Goal: Task Accomplishment & Management: Use online tool/utility

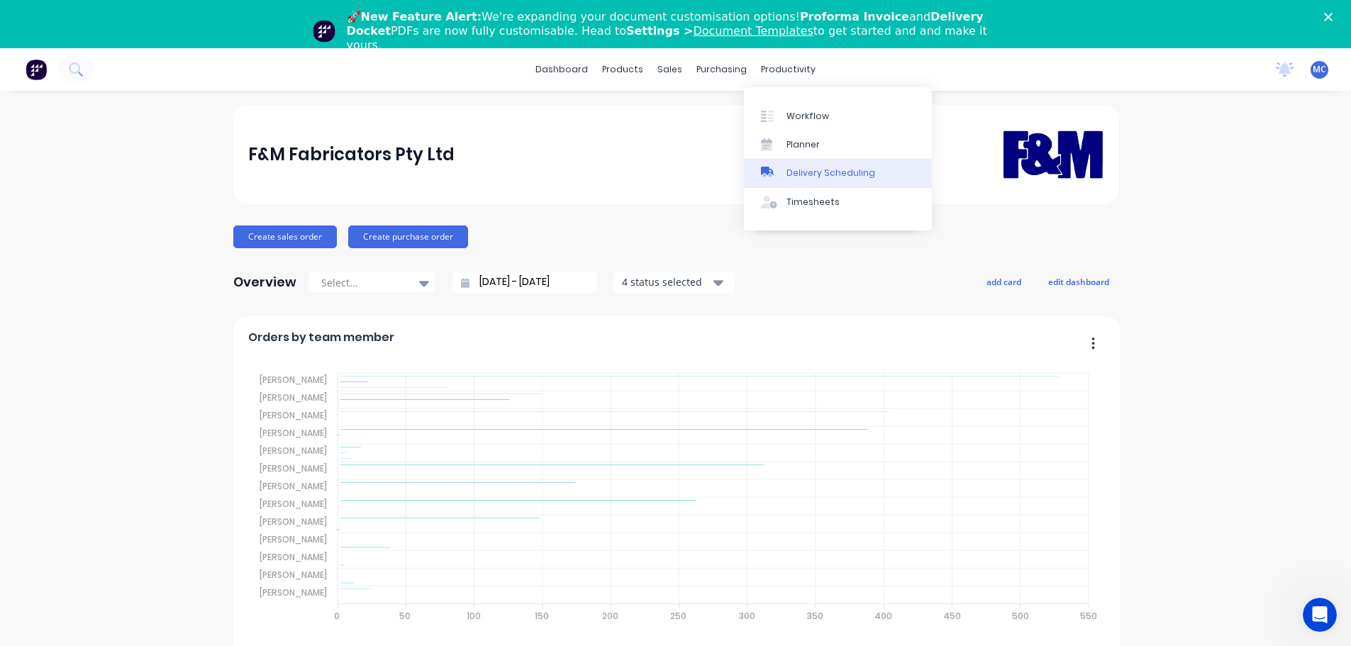
click at [826, 174] on div "Delivery Scheduling" at bounding box center [831, 173] width 89 height 13
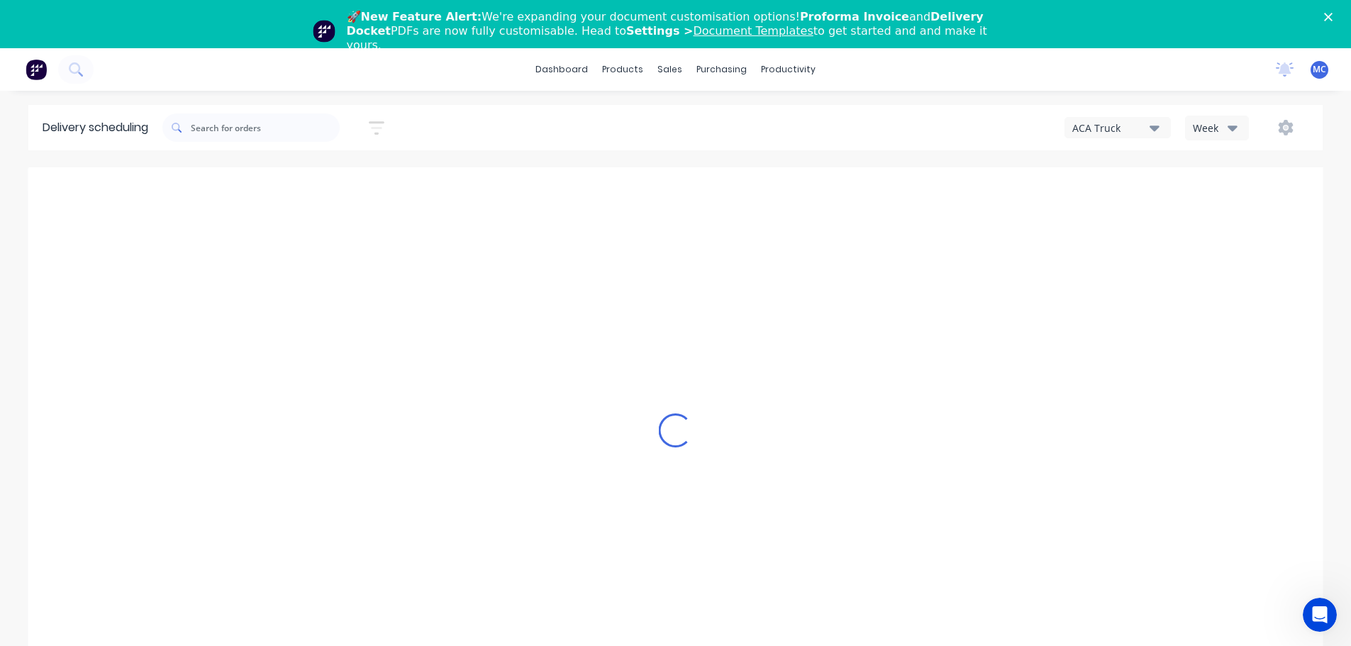
click at [383, 121] on icon "button" at bounding box center [377, 128] width 16 height 18
click at [319, 180] on input at bounding box center [311, 181] width 132 height 21
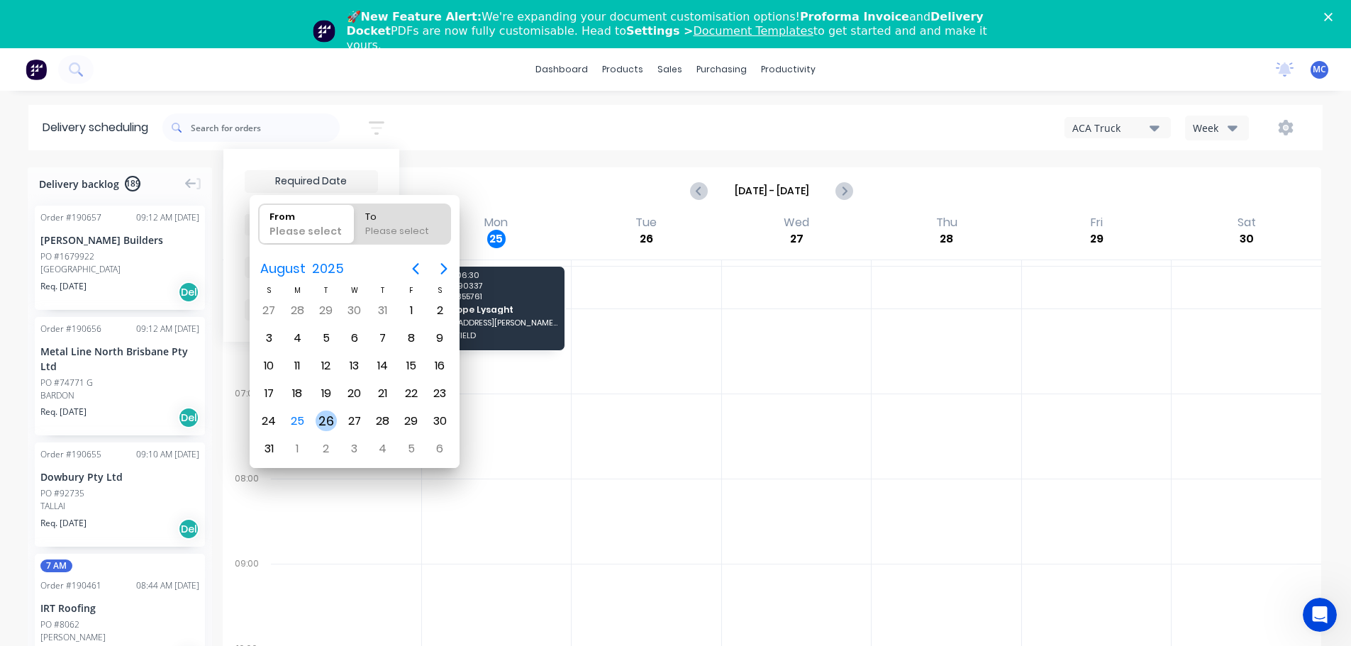
click at [328, 420] on div "26" at bounding box center [326, 421] width 21 height 21
type input "[DATE]"
radio input "false"
radio input "true"
click at [328, 420] on div "26" at bounding box center [326, 421] width 21 height 21
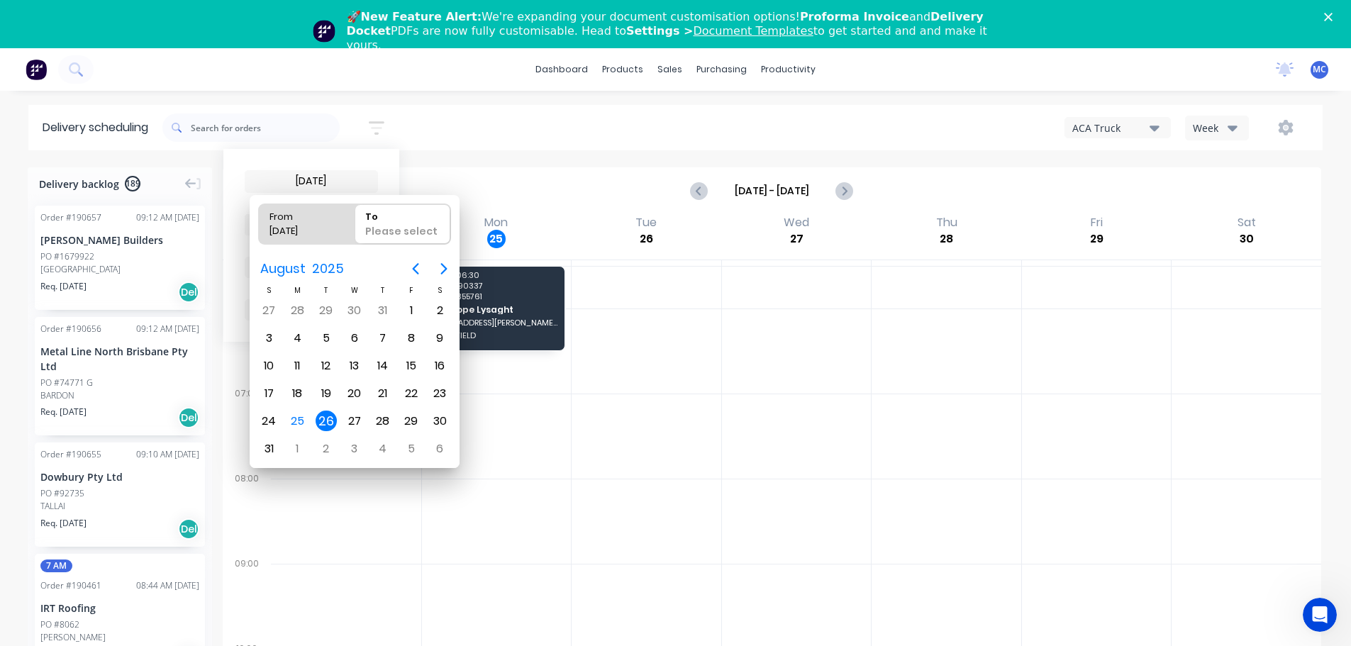
type input "[DATE] - [DATE]"
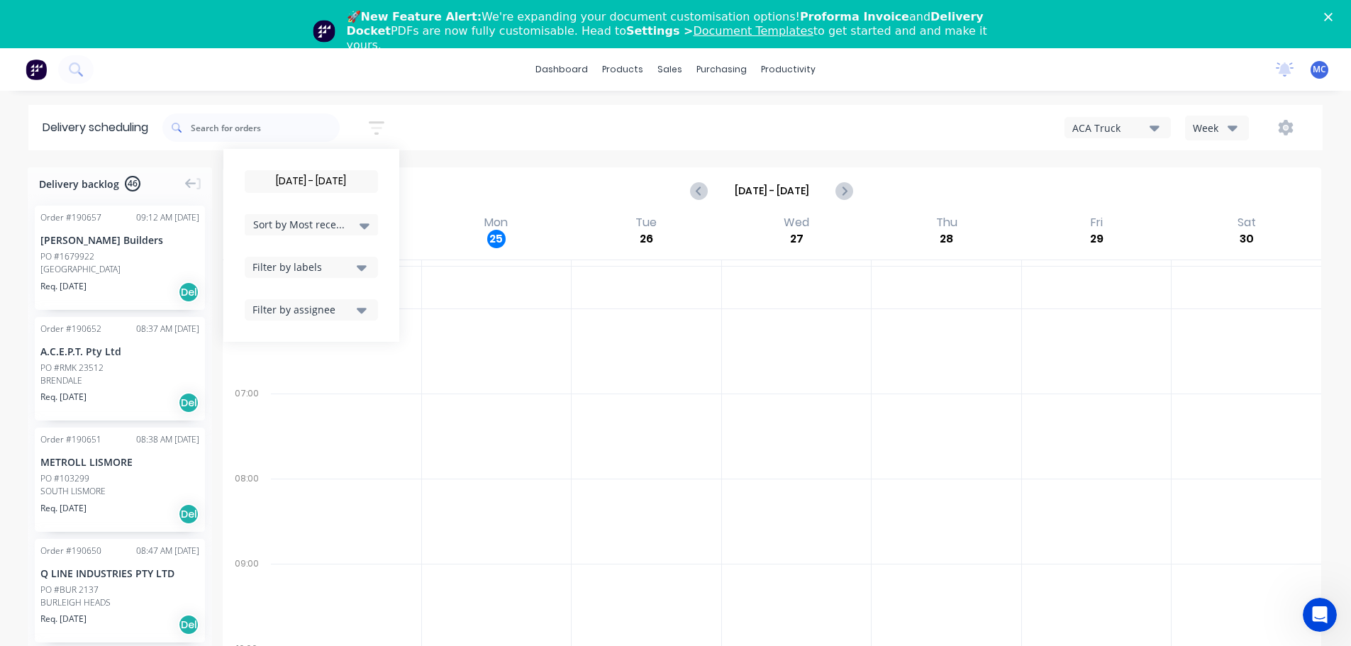
click at [1236, 118] on div "[DATE] - [DATE] Sort by Most recent Created date Required date Order number Cus…" at bounding box center [742, 128] width 1161 height 40
click at [1234, 131] on icon "button" at bounding box center [1233, 128] width 10 height 16
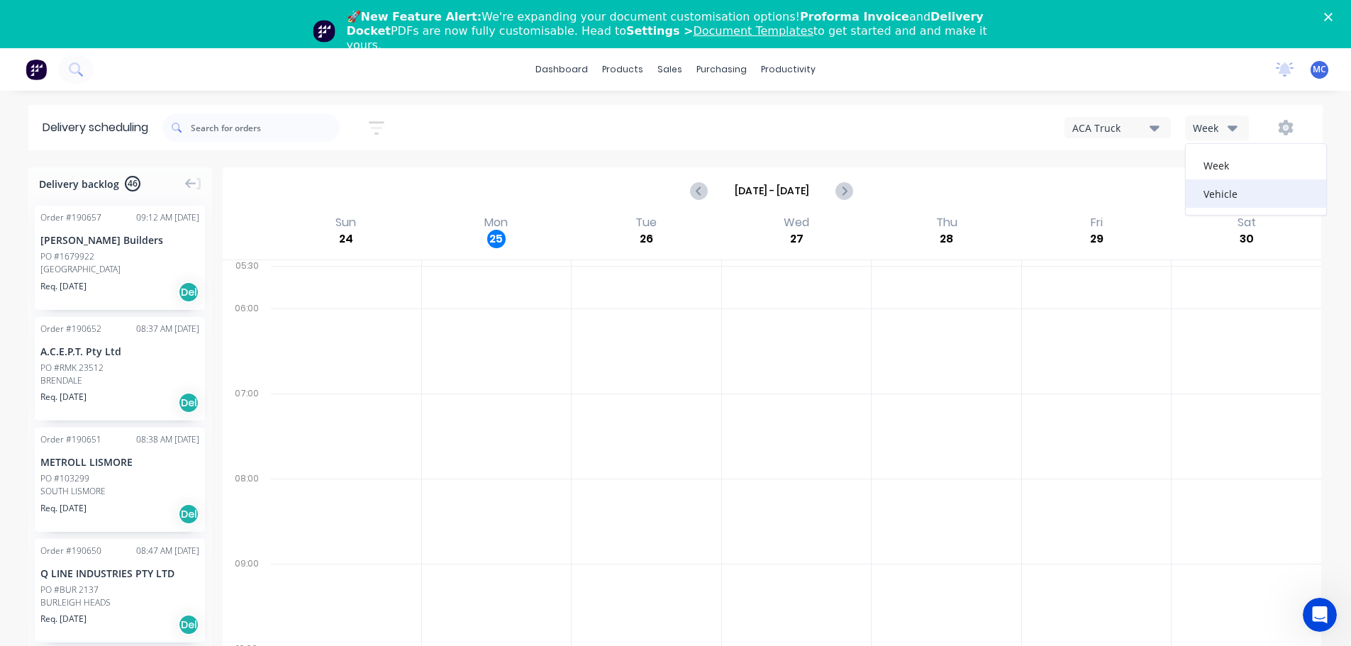
click at [1224, 197] on div "Vehicle" at bounding box center [1256, 193] width 140 height 28
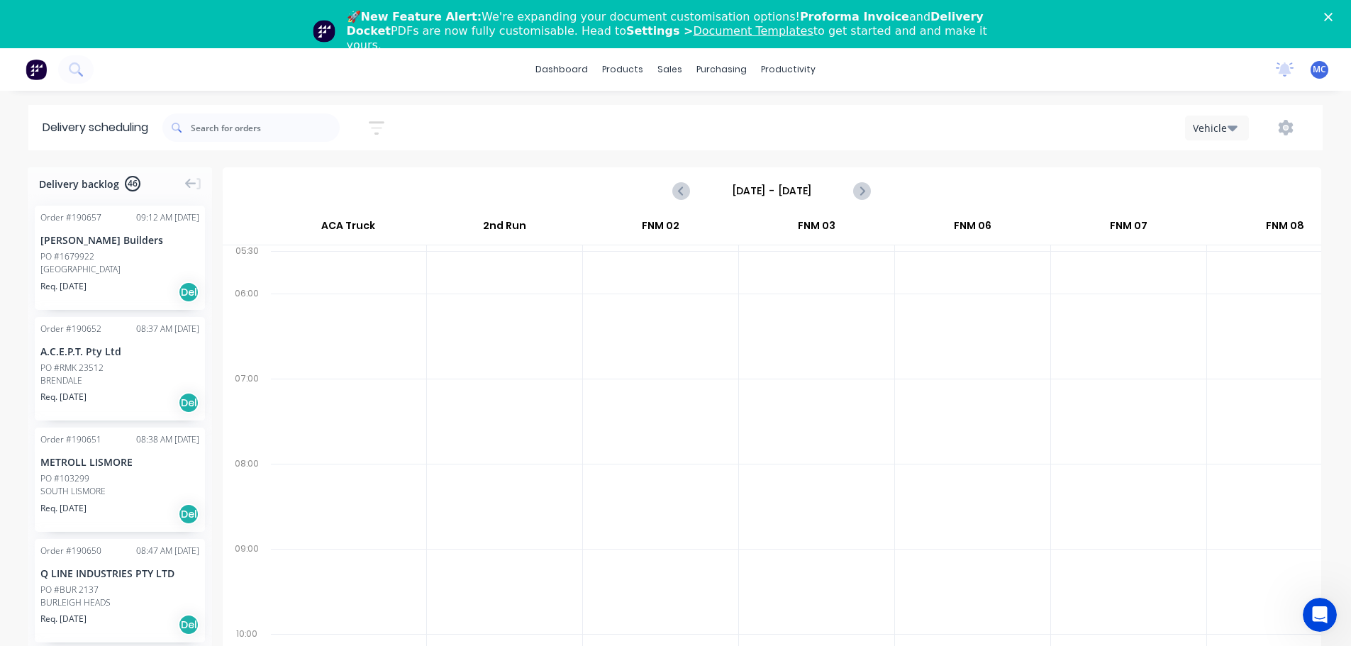
click at [1339, 16] on div "Close" at bounding box center [1331, 17] width 14 height 9
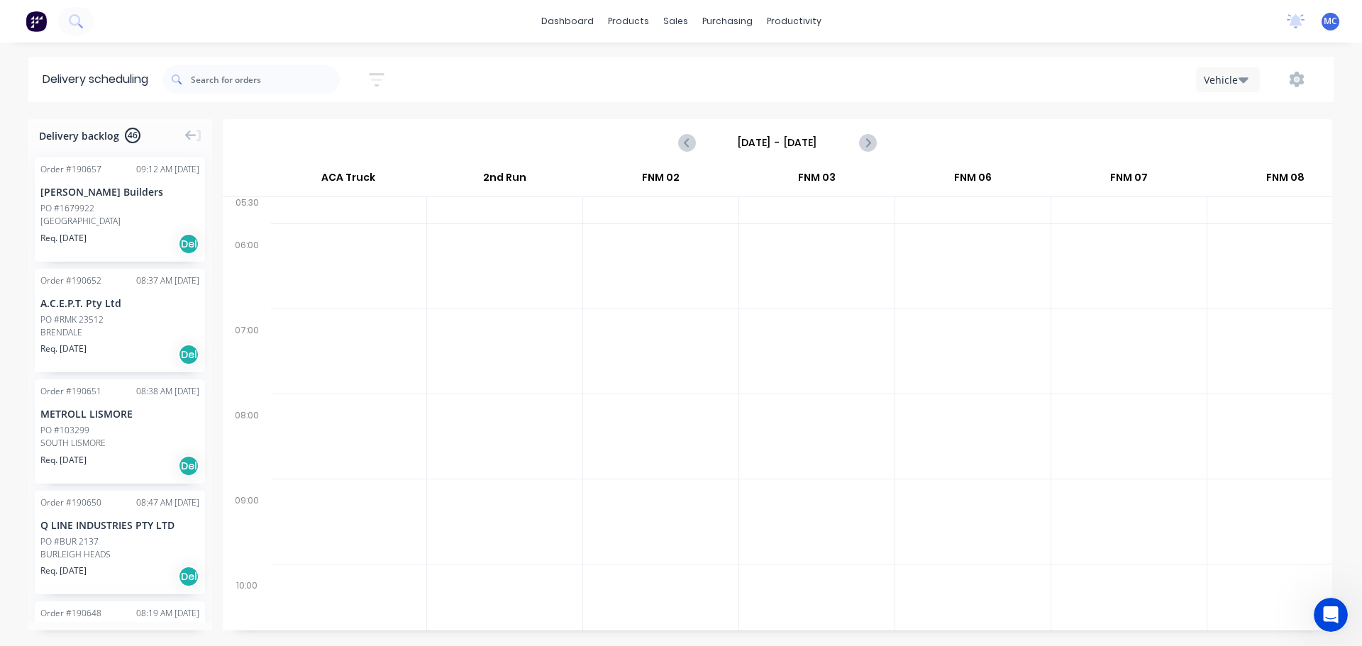
scroll to position [0, 1]
